Goal: Task Accomplishment & Management: Manage account settings

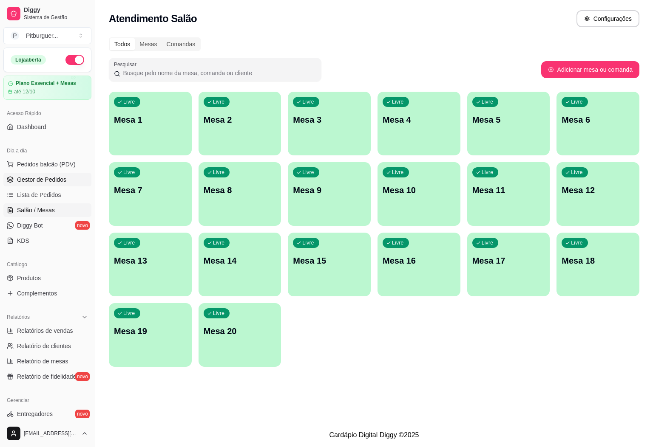
click at [49, 183] on span "Gestor de Pedidos" at bounding box center [41, 180] width 49 height 8
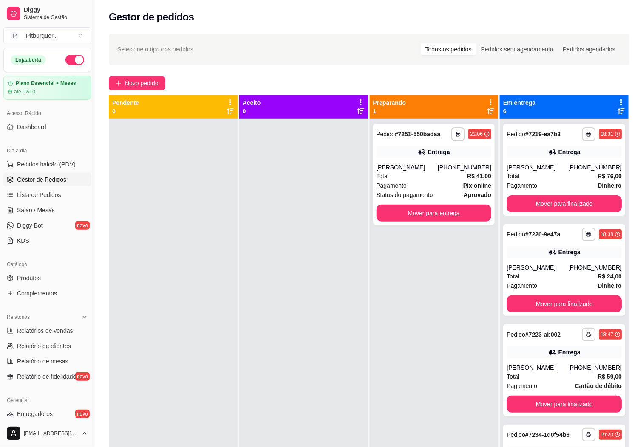
click at [3, 173] on link "Gestor de Pedidos" at bounding box center [47, 180] width 88 height 14
click at [460, 215] on button "Mover para entrega" at bounding box center [434, 213] width 115 height 17
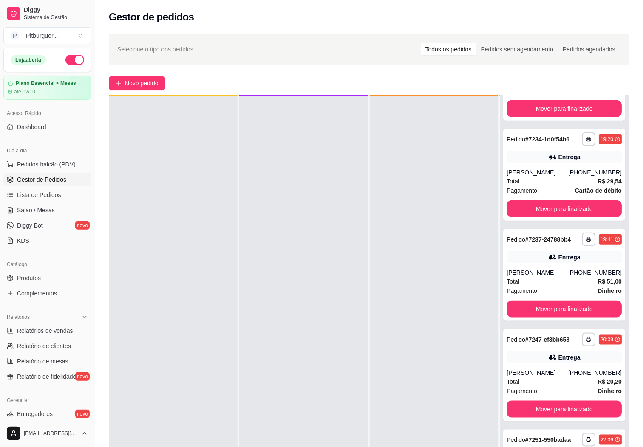
scroll to position [130, 0]
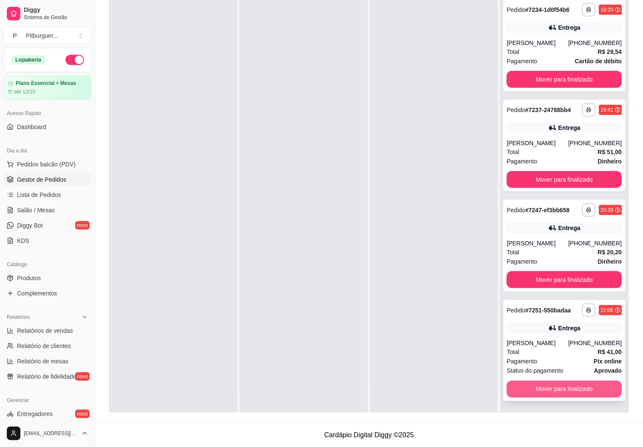
click at [552, 391] on button "Mover para finalizado" at bounding box center [564, 389] width 115 height 17
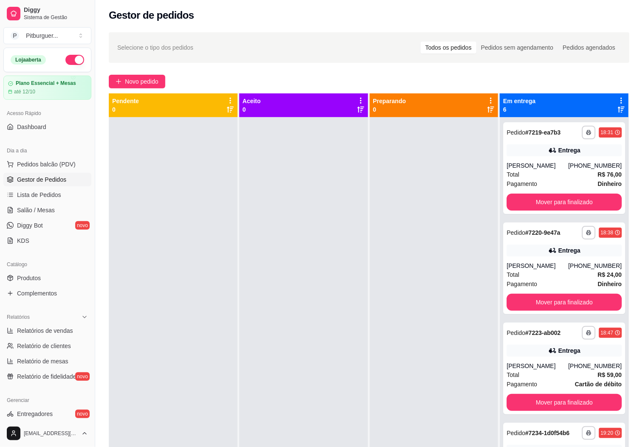
scroll to position [0, 0]
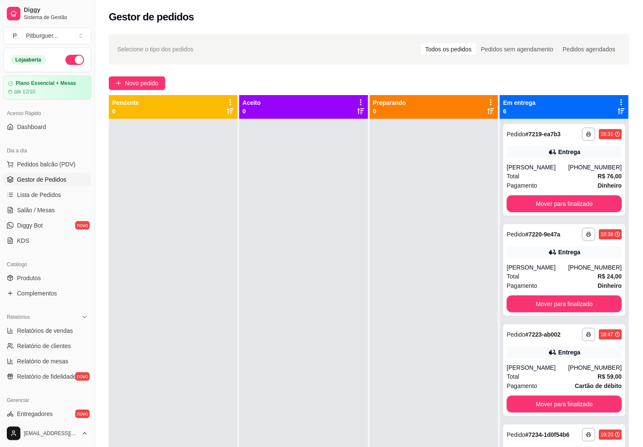
click at [0, 17] on div "Diggy Sistema de Gestão P Pitburguer ..." at bounding box center [47, 24] width 95 height 48
click at [57, 326] on link "Relatórios de vendas" at bounding box center [47, 331] width 88 height 14
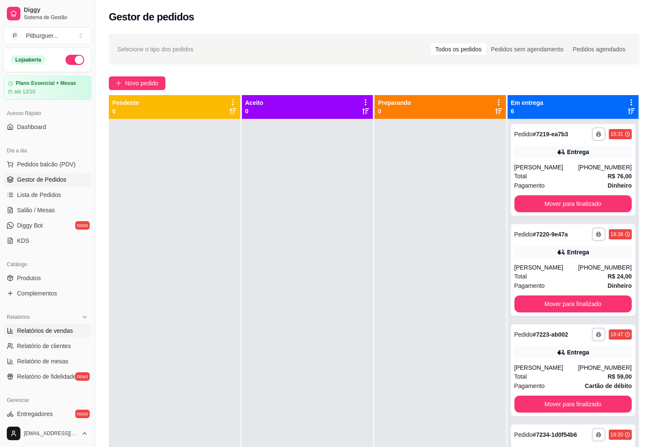
select select "ALL"
select select "0"
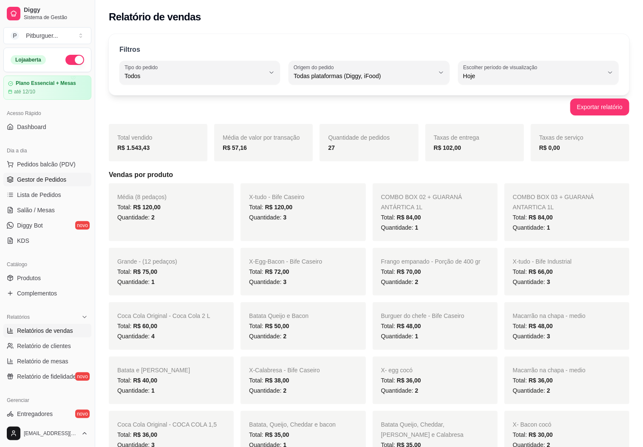
click at [42, 184] on span "Gestor de Pedidos" at bounding box center [41, 180] width 49 height 8
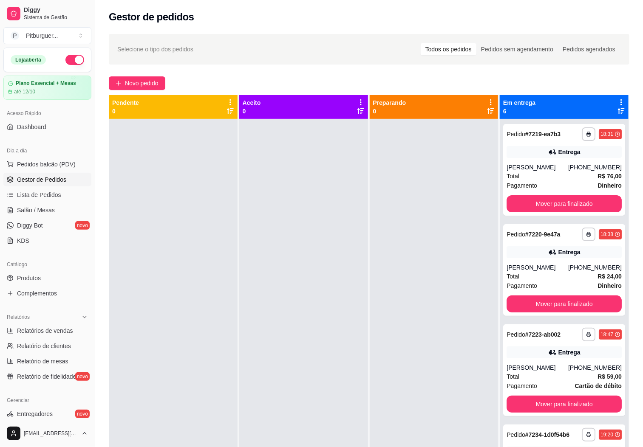
click at [411, 201] on div at bounding box center [434, 342] width 129 height 447
click at [299, 273] on div at bounding box center [303, 342] width 129 height 447
